Goal: Complete application form

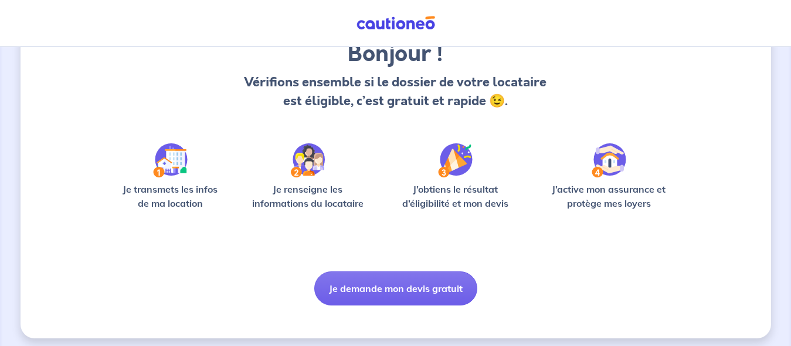
scroll to position [112, 0]
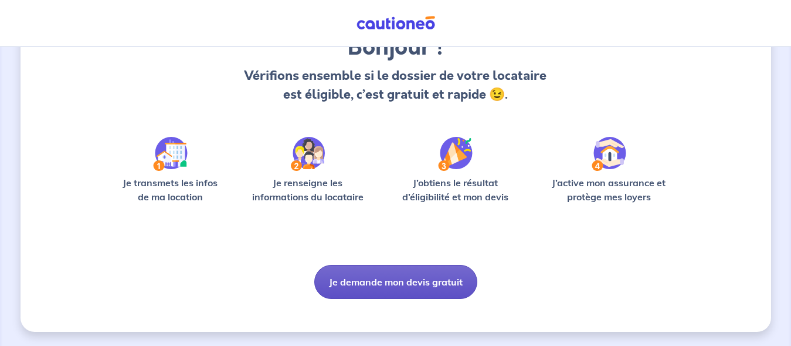
click at [411, 282] on button "Je demande mon devis gratuit" at bounding box center [395, 282] width 163 height 34
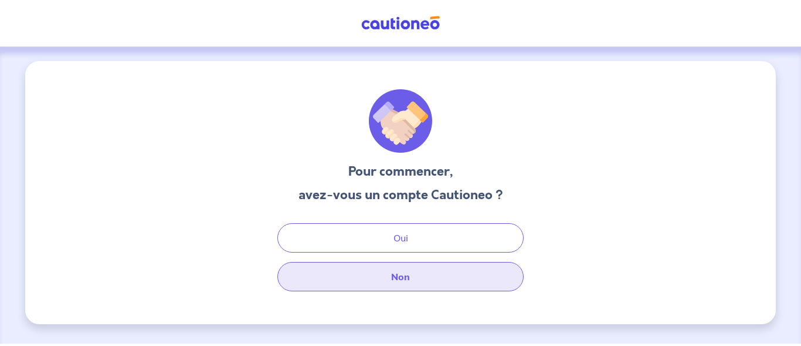
click at [443, 279] on button "Non" at bounding box center [400, 276] width 246 height 29
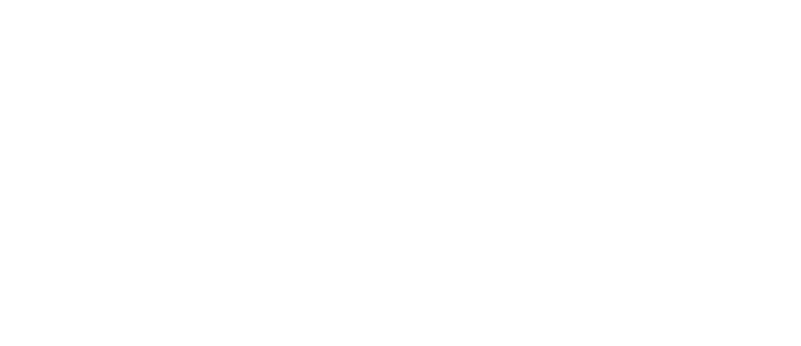
select select "FR"
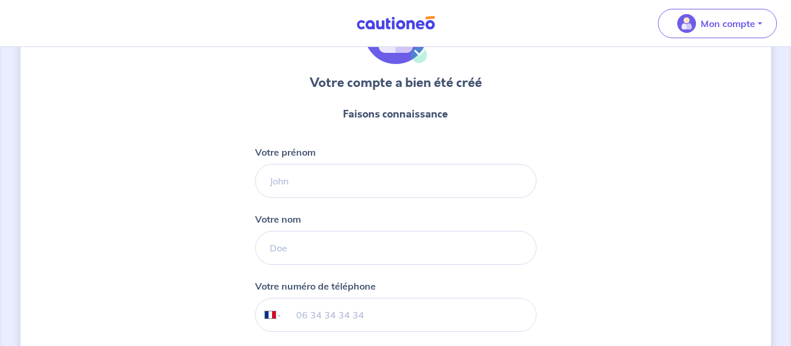
scroll to position [89, 0]
click at [445, 185] on input "Votre prénom" at bounding box center [396, 180] width 282 height 34
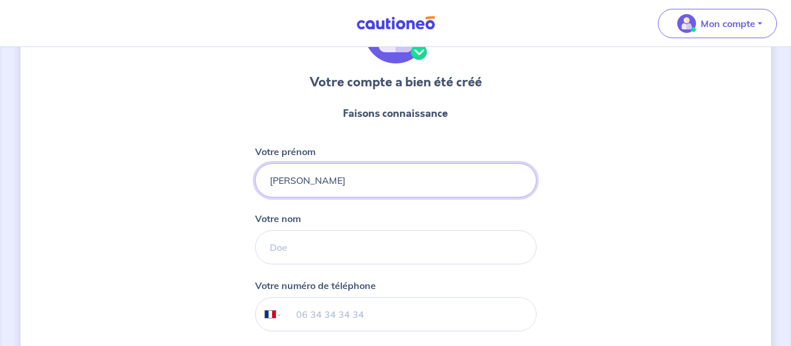
type input "[PERSON_NAME]"
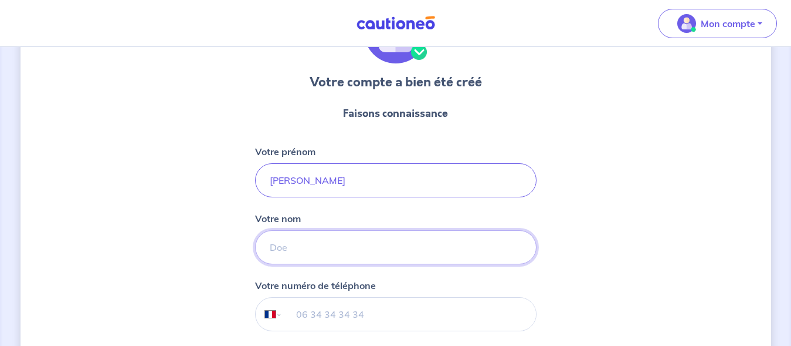
click at [374, 249] on input "Votre nom" at bounding box center [396, 247] width 282 height 34
type input "r"
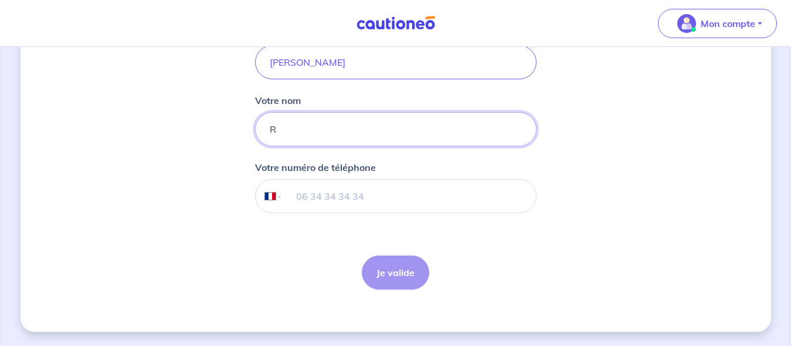
type input "R"
click at [404, 221] on form "Faisons connaissance Votre prénom Pauline Votre nom R Votre numéro de téléphone…" at bounding box center [396, 138] width 282 height 320
click at [366, 180] on input "tel" at bounding box center [408, 196] width 253 height 33
type input "06 77 87 70 06"
click at [383, 265] on button "Je valide" at bounding box center [395, 272] width 67 height 34
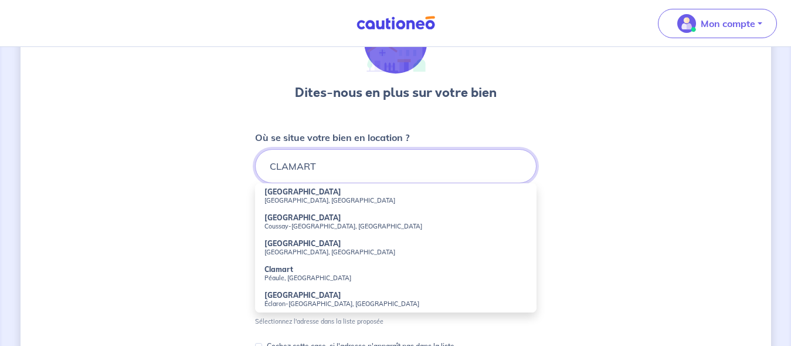
scroll to position [80, 0]
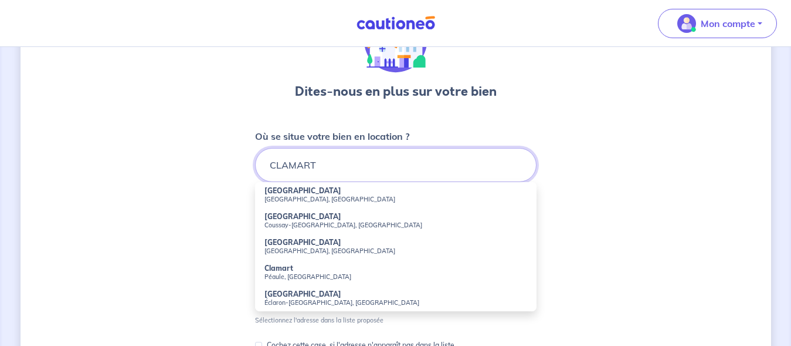
drag, startPoint x: 337, startPoint y: 171, endPoint x: 214, endPoint y: 172, distance: 123.8
click at [255, 172] on input "CLAMART" at bounding box center [396, 165] width 282 height 34
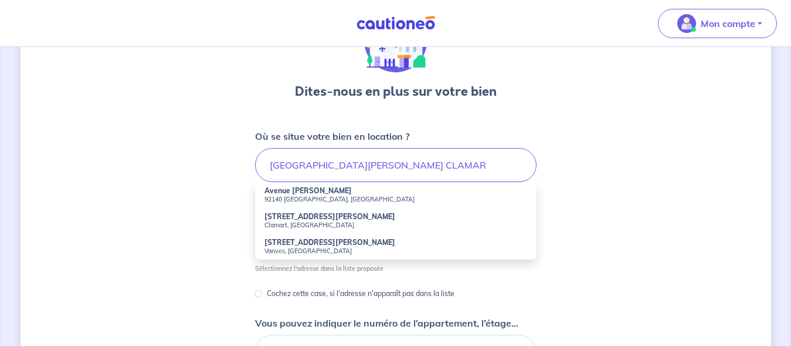
click at [280, 196] on small "92140 Clamart, France" at bounding box center [396, 199] width 263 height 8
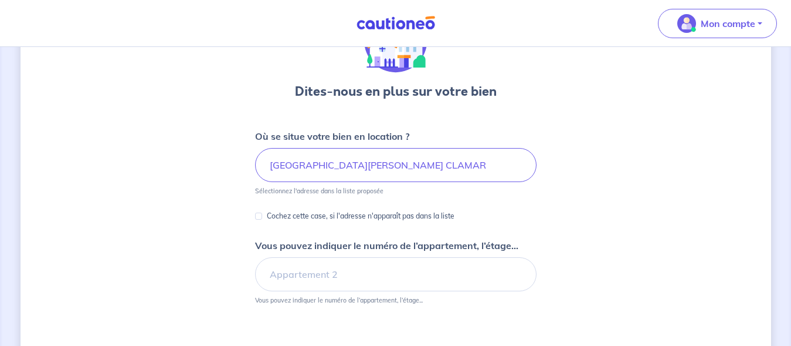
type input "Avenue Jean Jaurès, 92140 Clamart, France"
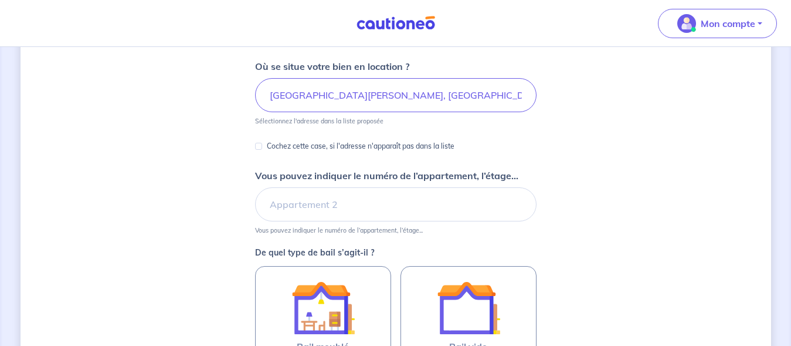
scroll to position [154, 0]
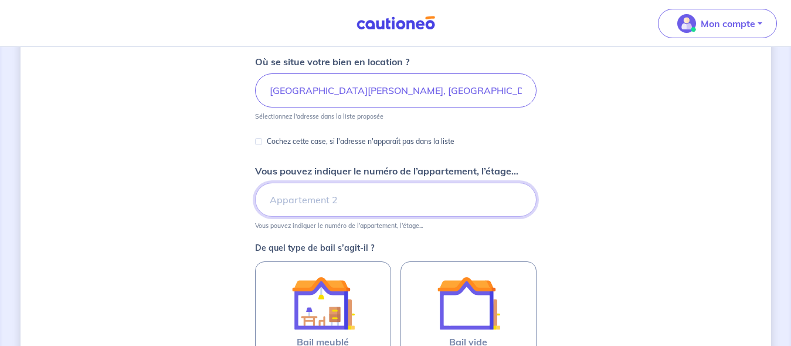
click at [441, 203] on input "Vous pouvez indiquer le numéro de l’appartement, l’étage..." at bounding box center [396, 199] width 282 height 34
type input "7"
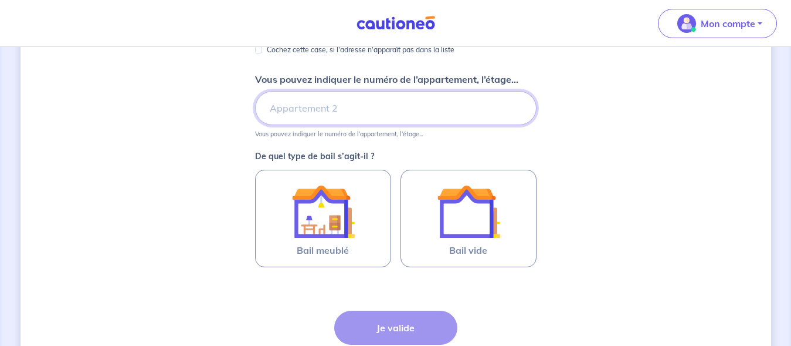
scroll to position [252, 0]
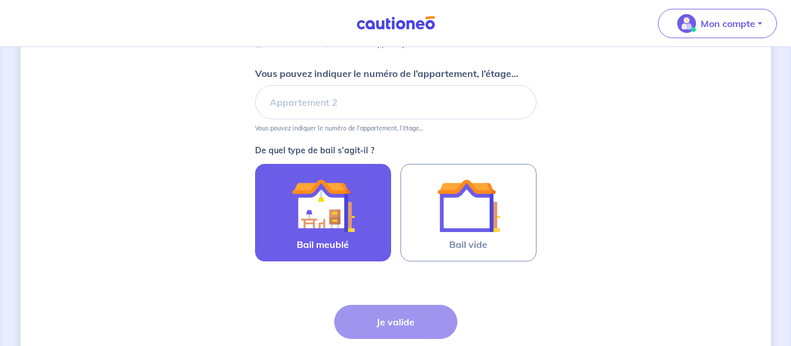
click at [334, 221] on img at bounding box center [323, 205] width 63 height 63
click at [0, 0] on input "Bail meublé" at bounding box center [0, 0] width 0 height 0
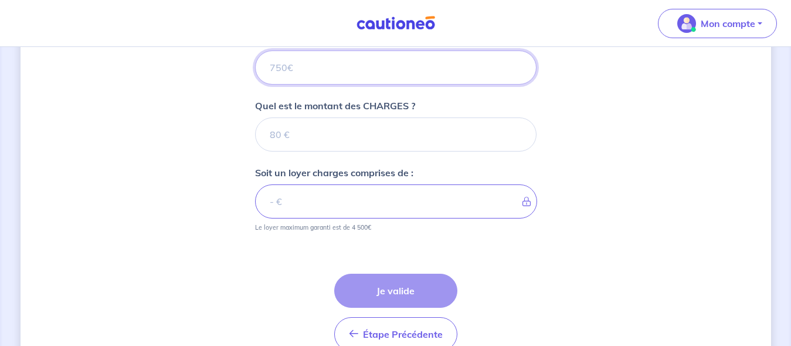
scroll to position [479, 0]
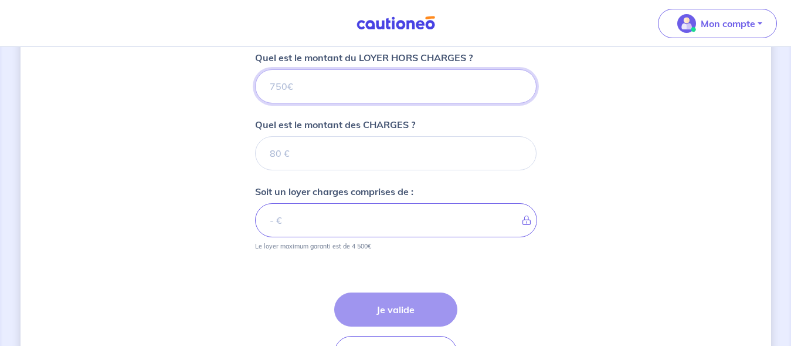
type input "1"
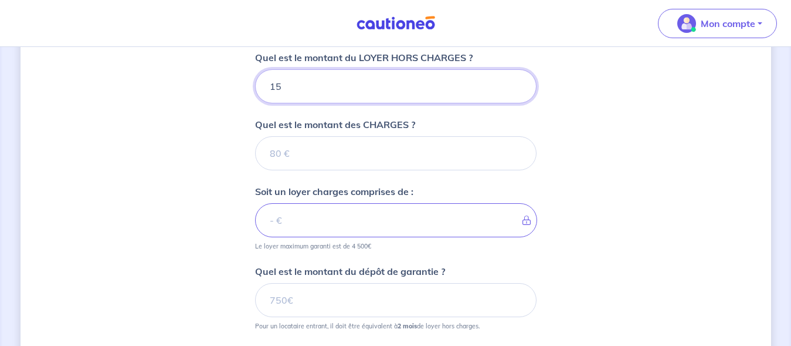
type input "155"
type input "1559"
type input "1550"
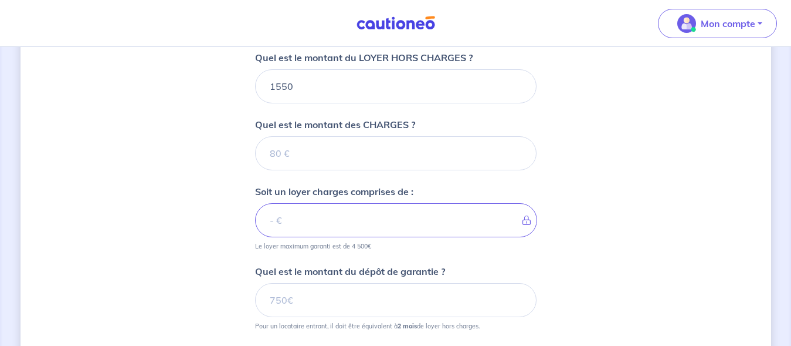
click at [399, 185] on p "Soit un loyer charges comprises de :" at bounding box center [334, 191] width 158 height 14
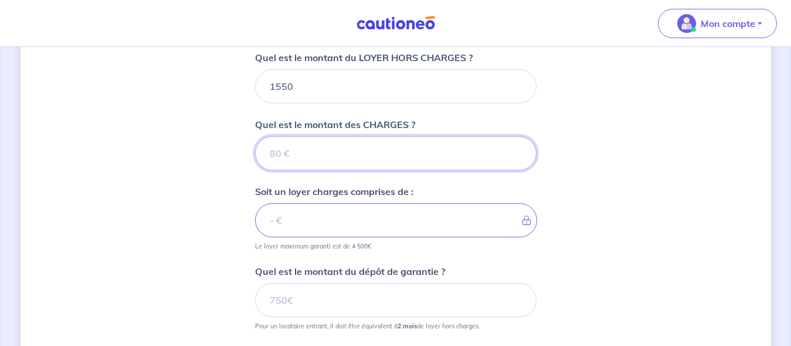
click at [367, 161] on input "Quel est le montant des CHARGES ?" at bounding box center [396, 153] width 282 height 34
type input "2"
type input "1552"
type input "200"
type input "1750"
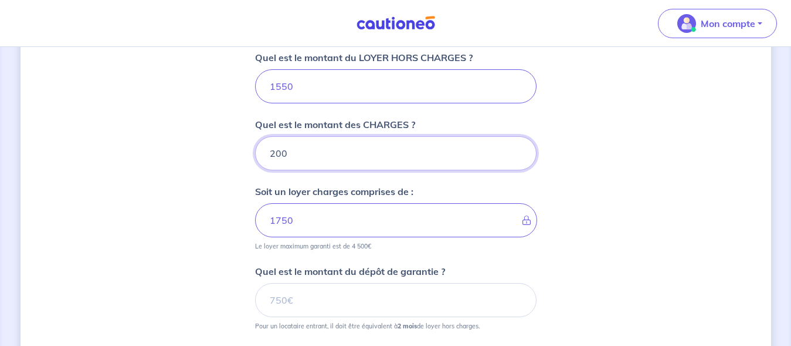
type input "200"
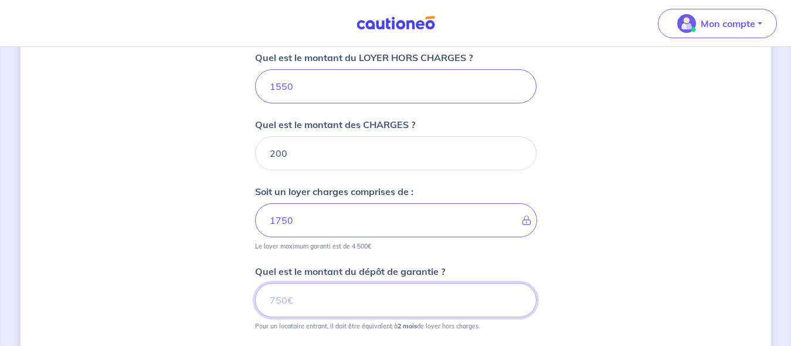
click at [403, 298] on input "Quel est le montant du dépôt de garantie ?" at bounding box center [396, 300] width 282 height 34
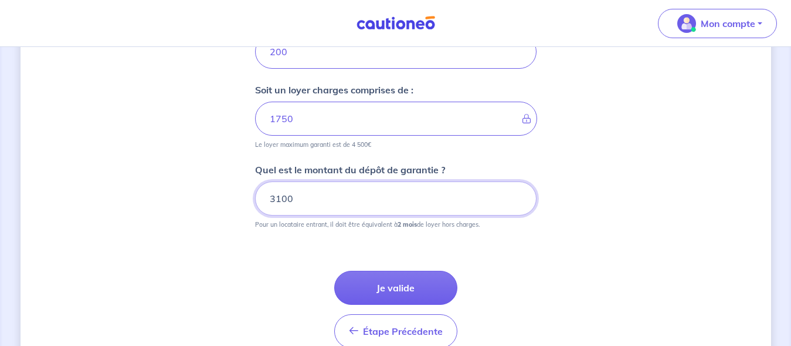
scroll to position [582, 0]
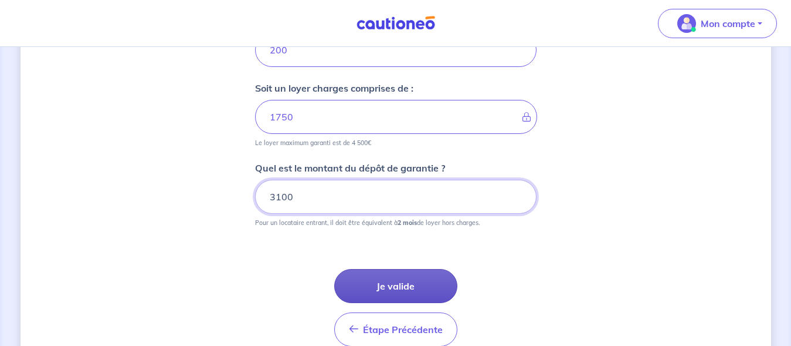
type input "3100"
click at [420, 280] on button "Je valide" at bounding box center [395, 286] width 123 height 34
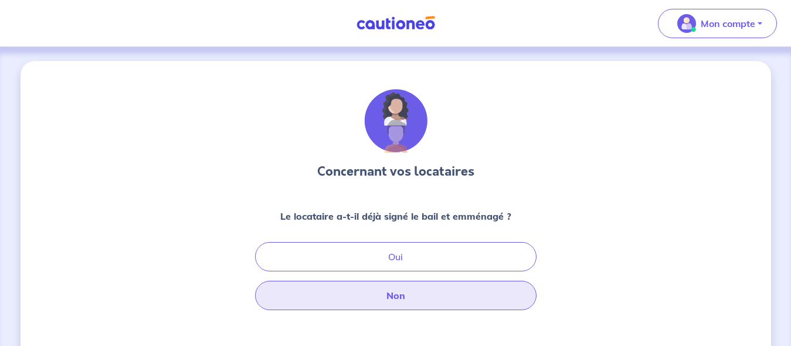
click at [411, 292] on button "Non" at bounding box center [396, 294] width 282 height 29
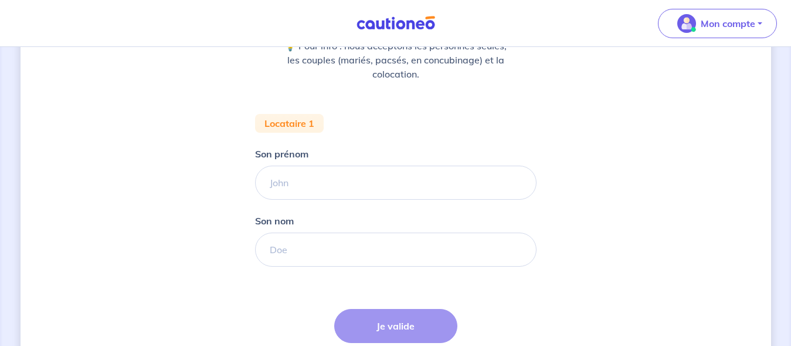
scroll to position [191, 0]
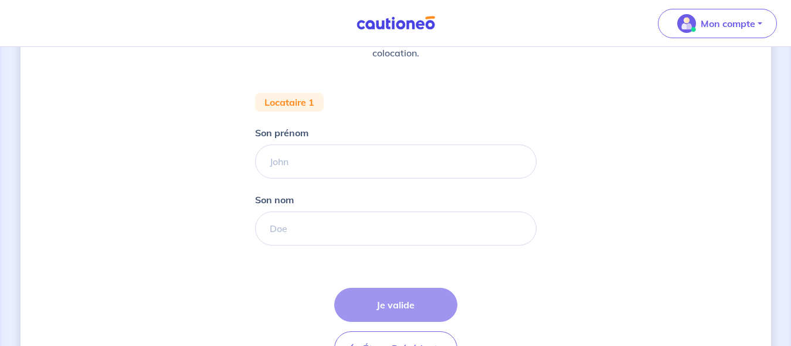
click at [407, 180] on form "Locataire 1 Son prénom Son nom Étape Précédente Précédent Je valide Je valide" at bounding box center [396, 234] width 282 height 282
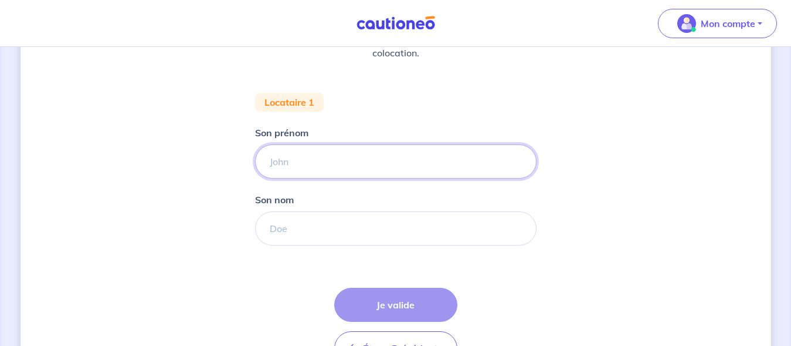
click at [382, 158] on input "Son prénom" at bounding box center [396, 161] width 282 height 34
type input "Vincent"
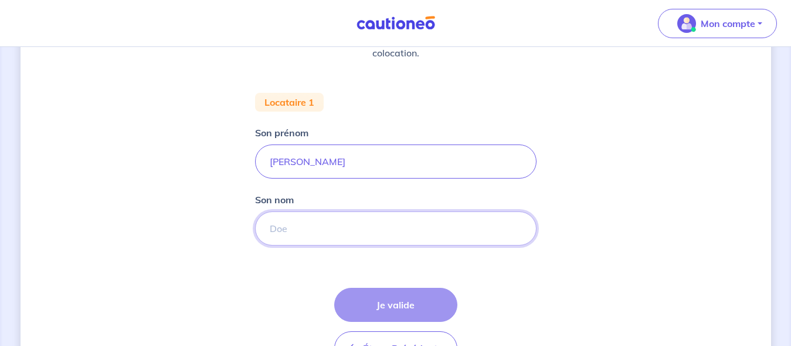
click at [311, 232] on input "Son nom" at bounding box center [396, 228] width 282 height 34
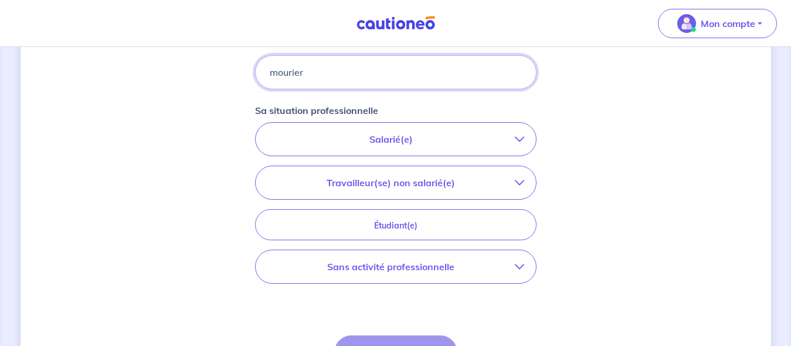
scroll to position [358, 0]
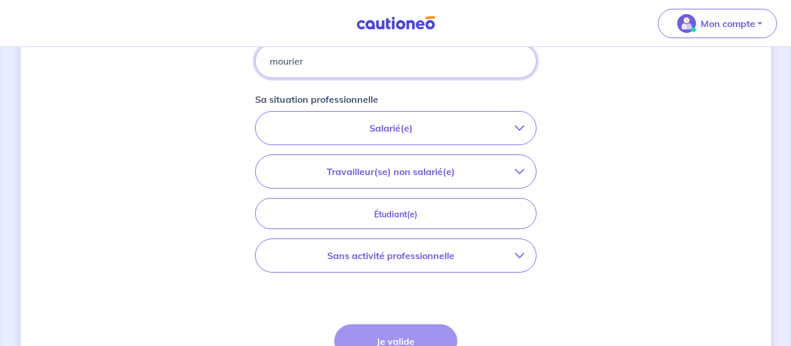
type input "mourier"
click at [428, 126] on p "Salarié(e)" at bounding box center [391, 128] width 248 height 14
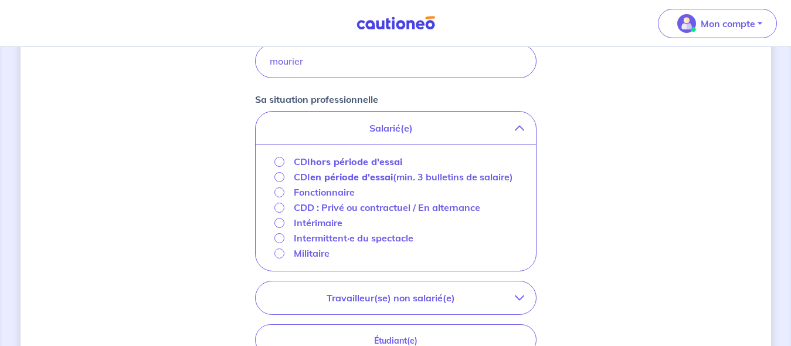
click at [356, 157] on strong "hors période d'essai" at bounding box center [356, 161] width 92 height 12
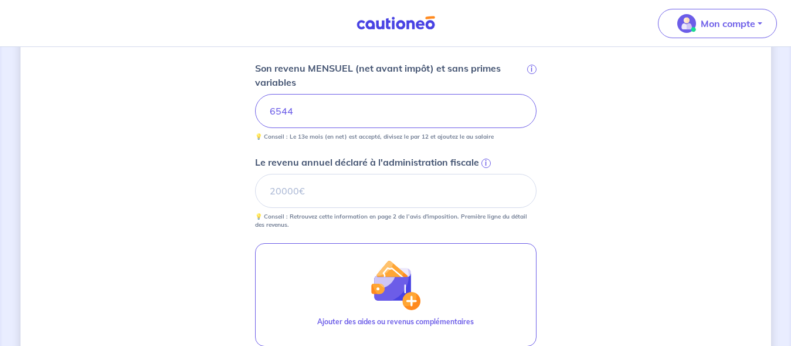
scroll to position [462, 0]
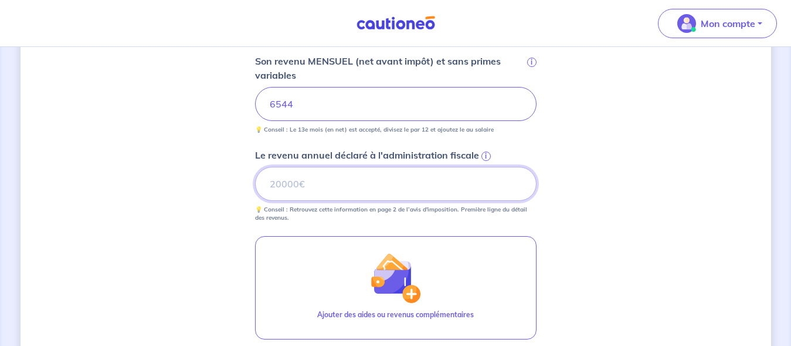
click at [469, 178] on input "Le revenu annuel déclaré à l'administration fiscale i" at bounding box center [396, 184] width 282 height 34
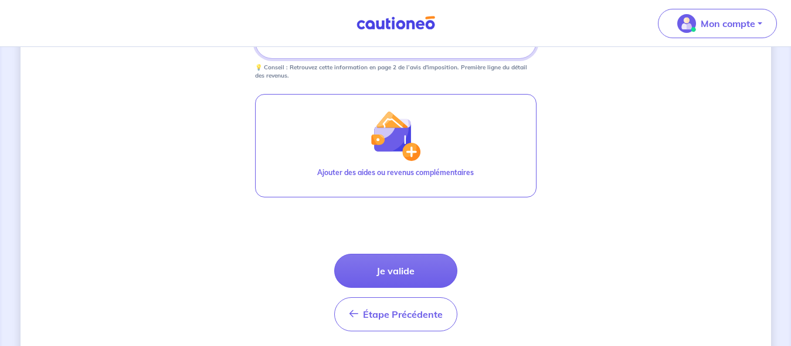
scroll to position [646, 0]
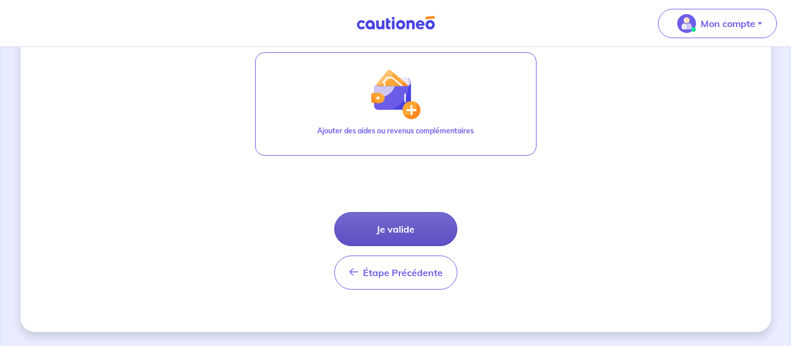
type input "88910"
click at [421, 229] on button "Je valide" at bounding box center [395, 229] width 123 height 34
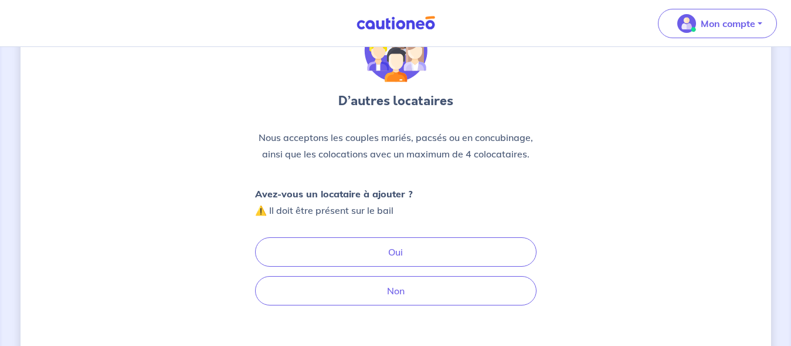
scroll to position [111, 0]
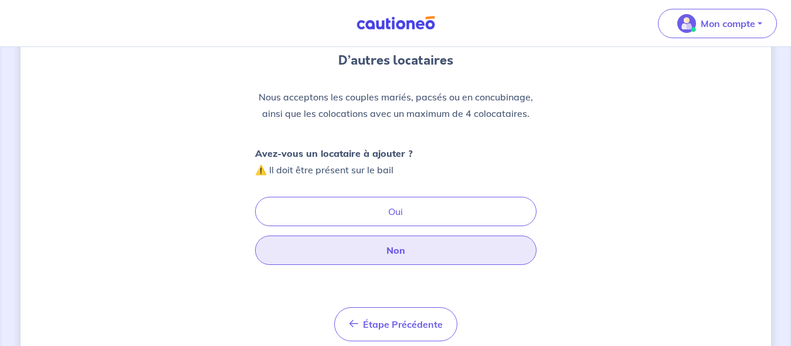
click at [395, 258] on button "Non" at bounding box center [396, 249] width 282 height 29
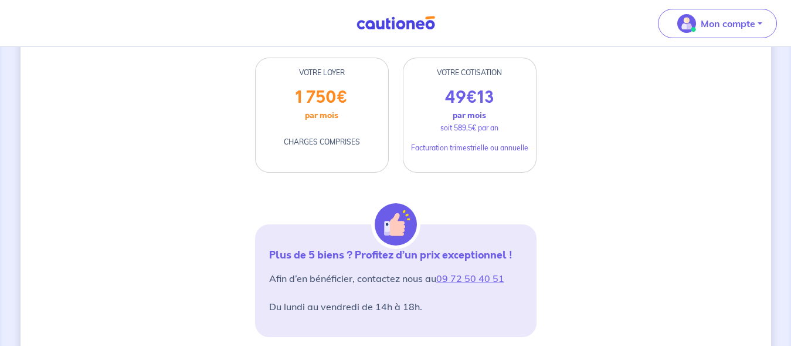
scroll to position [180, 0]
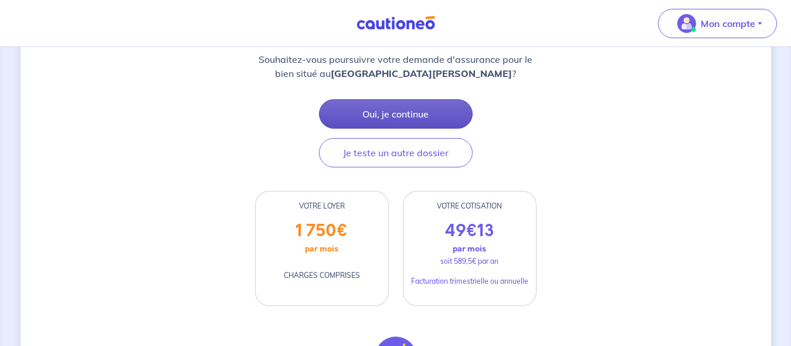
click at [416, 109] on button "Oui, je continue" at bounding box center [396, 113] width 154 height 29
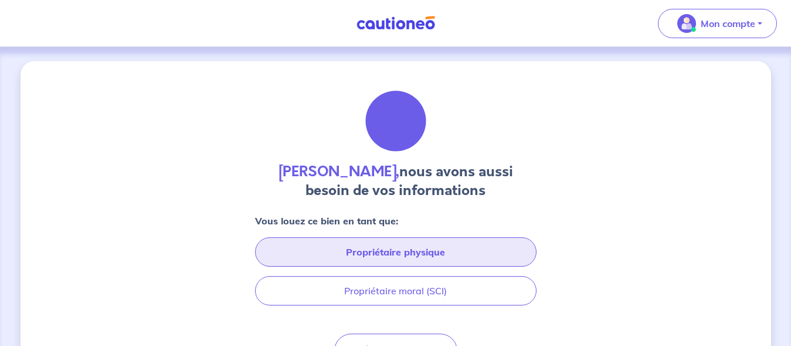
click at [504, 244] on button "Propriétaire physique" at bounding box center [396, 251] width 282 height 29
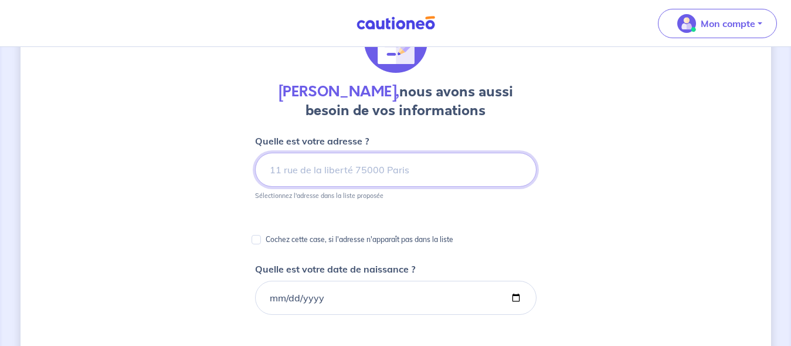
scroll to position [84, 0]
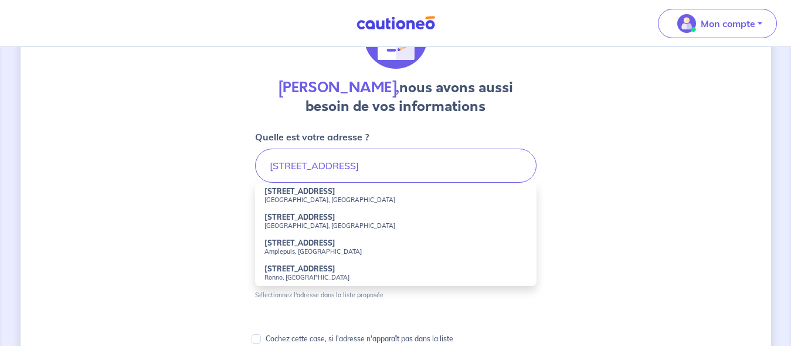
click at [308, 194] on strong "30 Rue de Tardières" at bounding box center [300, 191] width 71 height 9
type input "30 Rue de Tardières, Clermont-Ferrand, France"
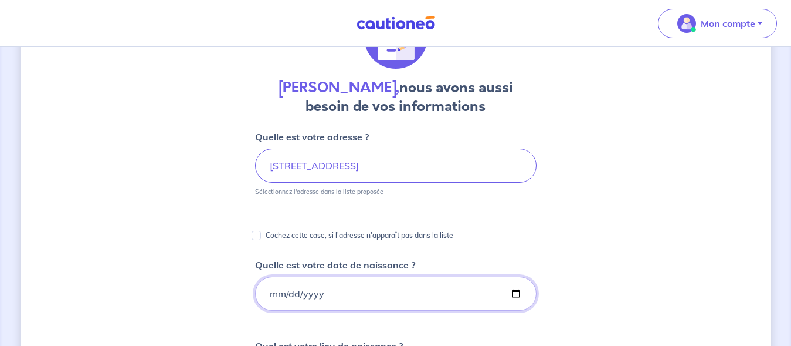
click at [302, 287] on input "Quelle est votre date de naissance ?" at bounding box center [396, 293] width 282 height 34
type input "1986-12-19"
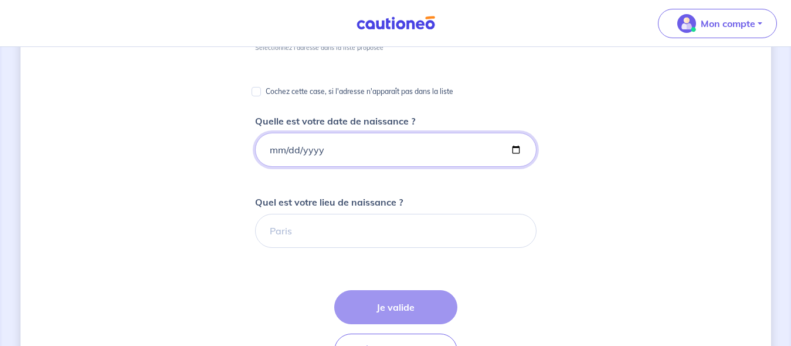
scroll to position [229, 0]
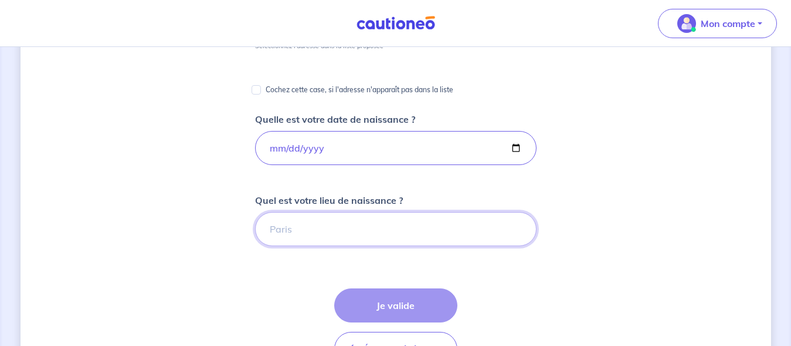
click at [391, 215] on input "Quel est votre lieu de naissance ?" at bounding box center [396, 229] width 282 height 34
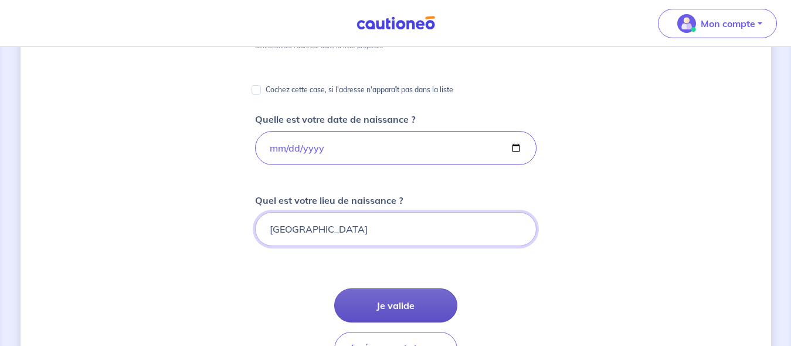
type input "Paris"
click at [414, 304] on button "Je valide" at bounding box center [395, 305] width 123 height 34
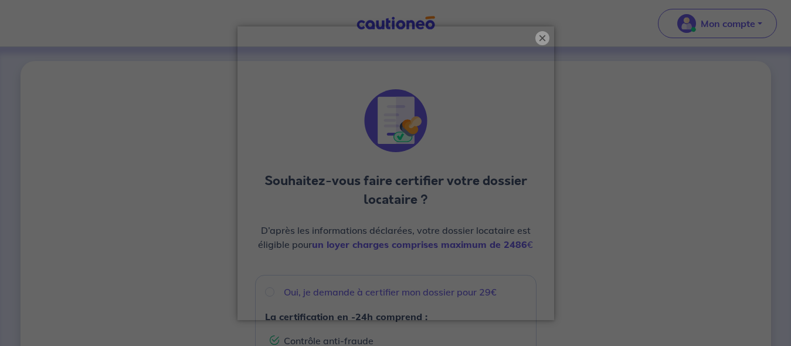
click at [541, 40] on button "×" at bounding box center [543, 38] width 14 height 14
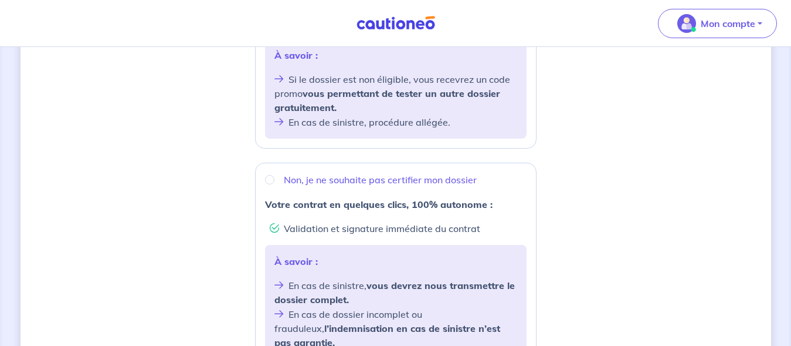
scroll to position [355, 0]
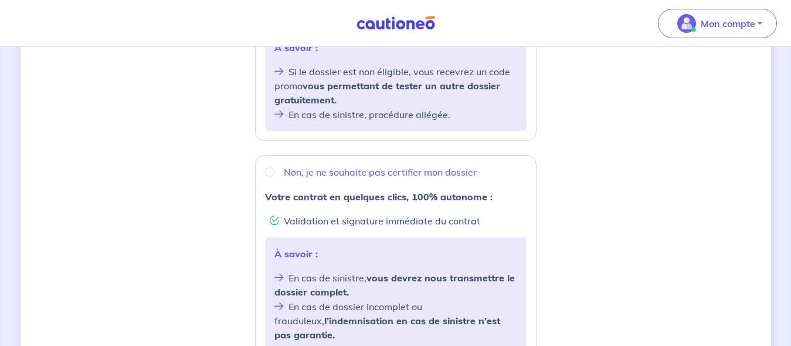
click at [452, 180] on div "Non, je ne souhaite pas certifier mon dossier" at bounding box center [396, 172] width 262 height 15
radio input "true"
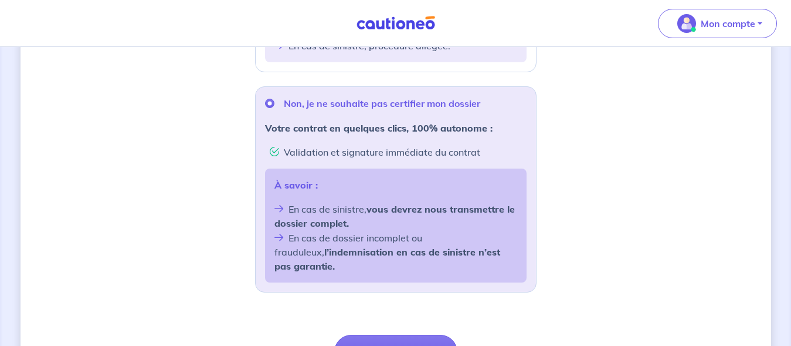
scroll to position [485, 0]
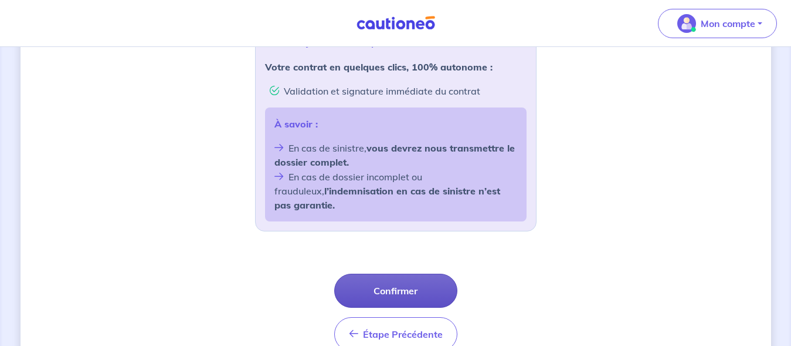
click at [416, 280] on button "Confirmer" at bounding box center [395, 290] width 123 height 34
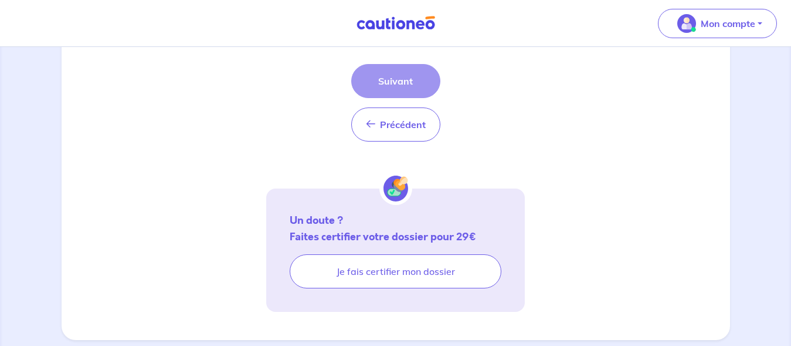
scroll to position [404, 0]
